Goal: Task Accomplishment & Management: Use online tool/utility

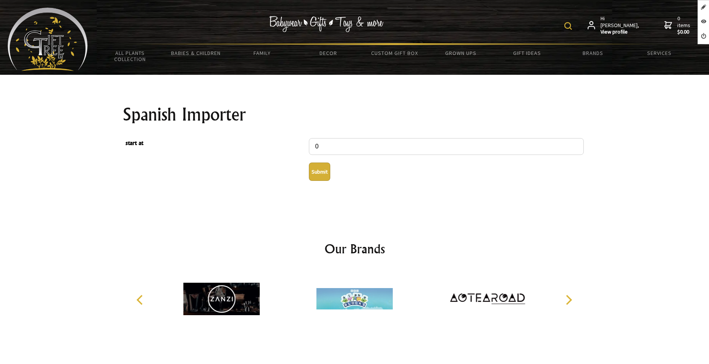
click at [319, 171] on button "Submit" at bounding box center [319, 172] width 21 height 18
click at [310, 169] on button "Submit" at bounding box center [319, 172] width 21 height 18
click at [319, 171] on button "Submit" at bounding box center [319, 172] width 21 height 18
click at [322, 174] on button "Submit" at bounding box center [319, 172] width 21 height 18
click at [315, 180] on button "Submit" at bounding box center [319, 172] width 21 height 18
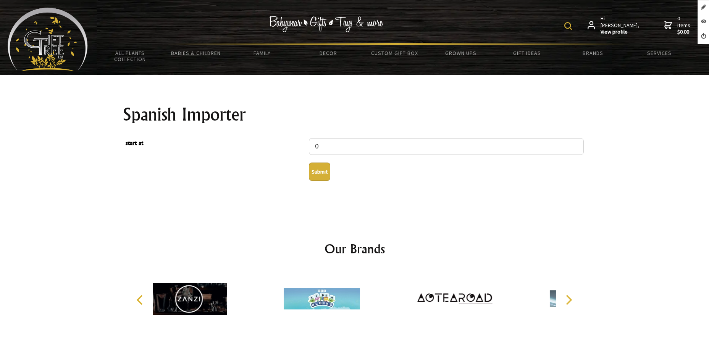
click at [317, 170] on button "Submit" at bounding box center [319, 172] width 21 height 18
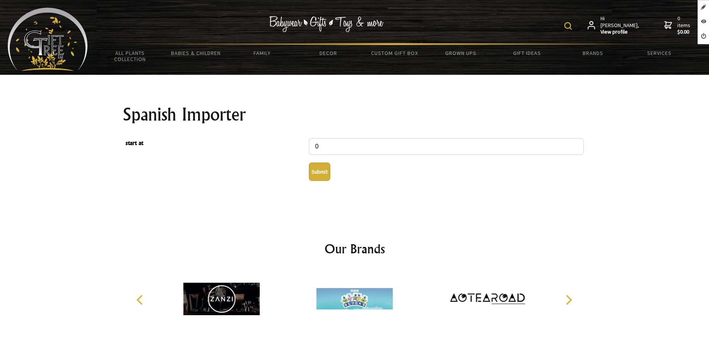
click at [320, 171] on button "Submit" at bounding box center [319, 172] width 21 height 18
